Goal: Navigation & Orientation: Find specific page/section

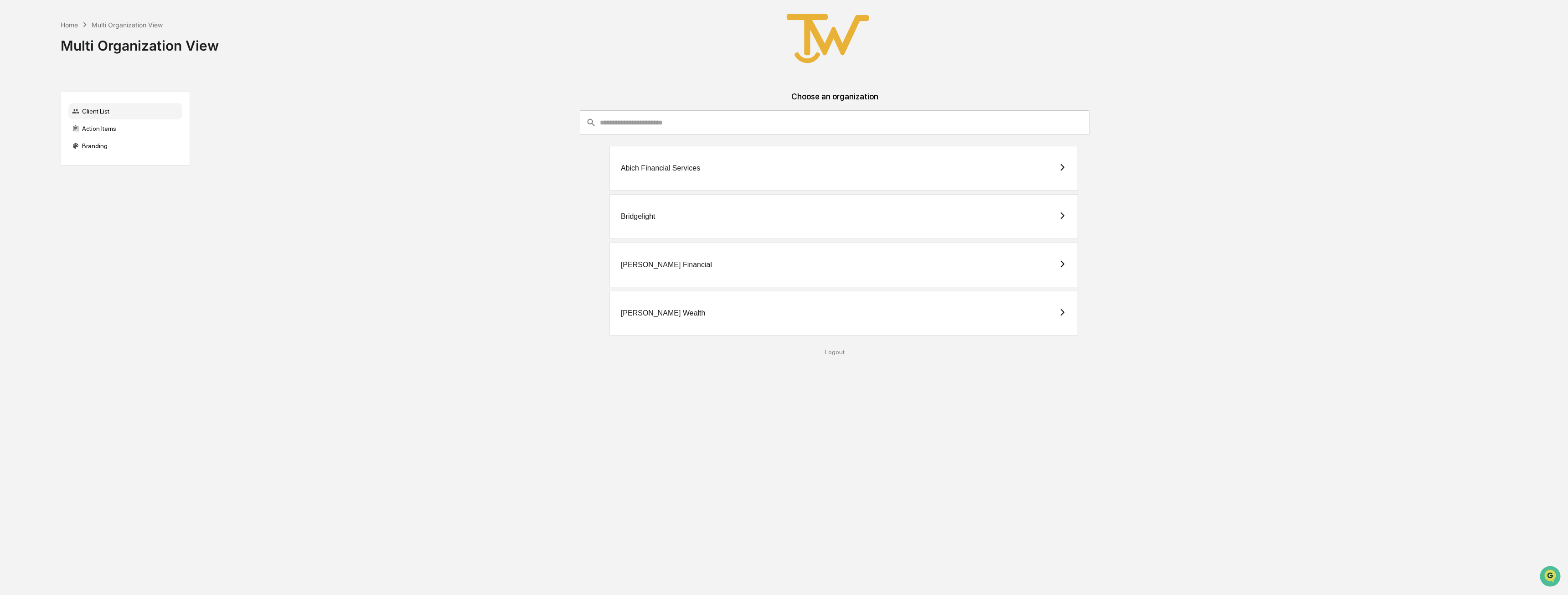
click at [65, 23] on div "Home" at bounding box center [69, 25] width 17 height 8
click at [74, 25] on div "Home" at bounding box center [69, 25] width 17 height 8
click at [109, 26] on div "Multi Organization View" at bounding box center [127, 25] width 71 height 8
click at [99, 114] on div "Client List" at bounding box center [125, 111] width 114 height 17
click at [95, 133] on div "Action Items" at bounding box center [125, 128] width 114 height 17
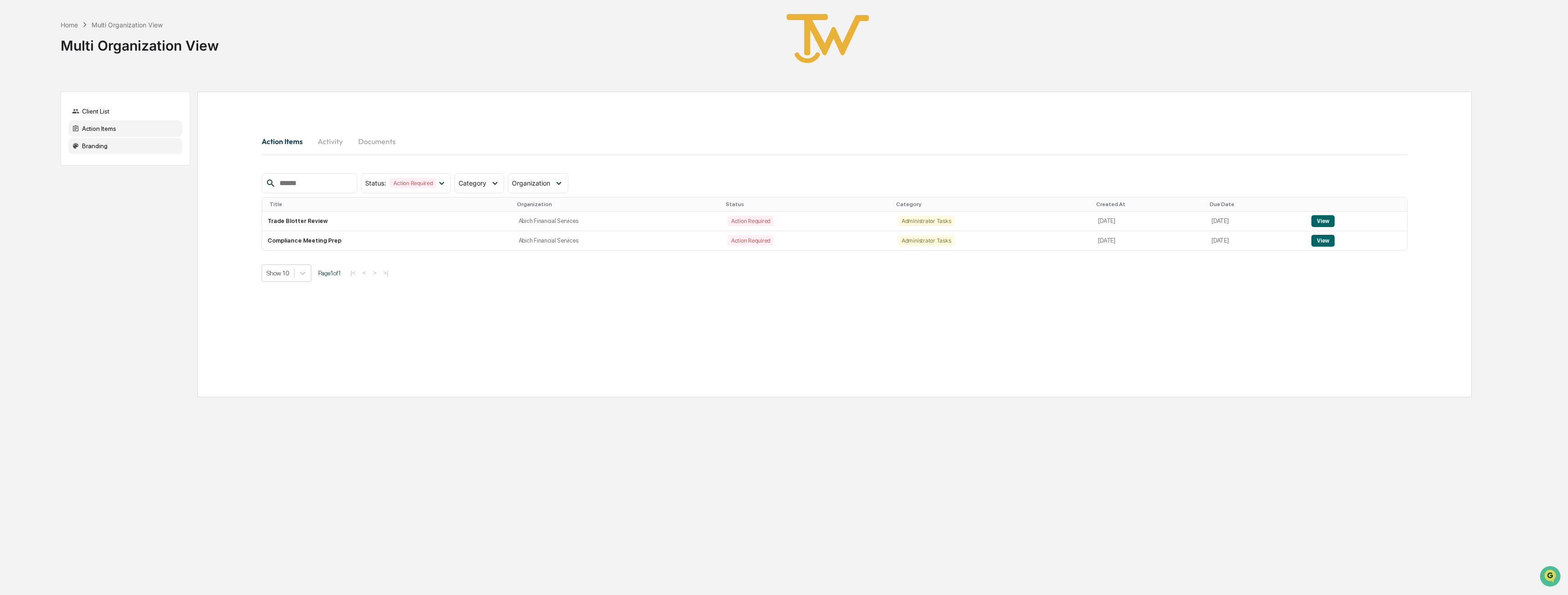
click at [94, 149] on div "Branding" at bounding box center [125, 146] width 114 height 17
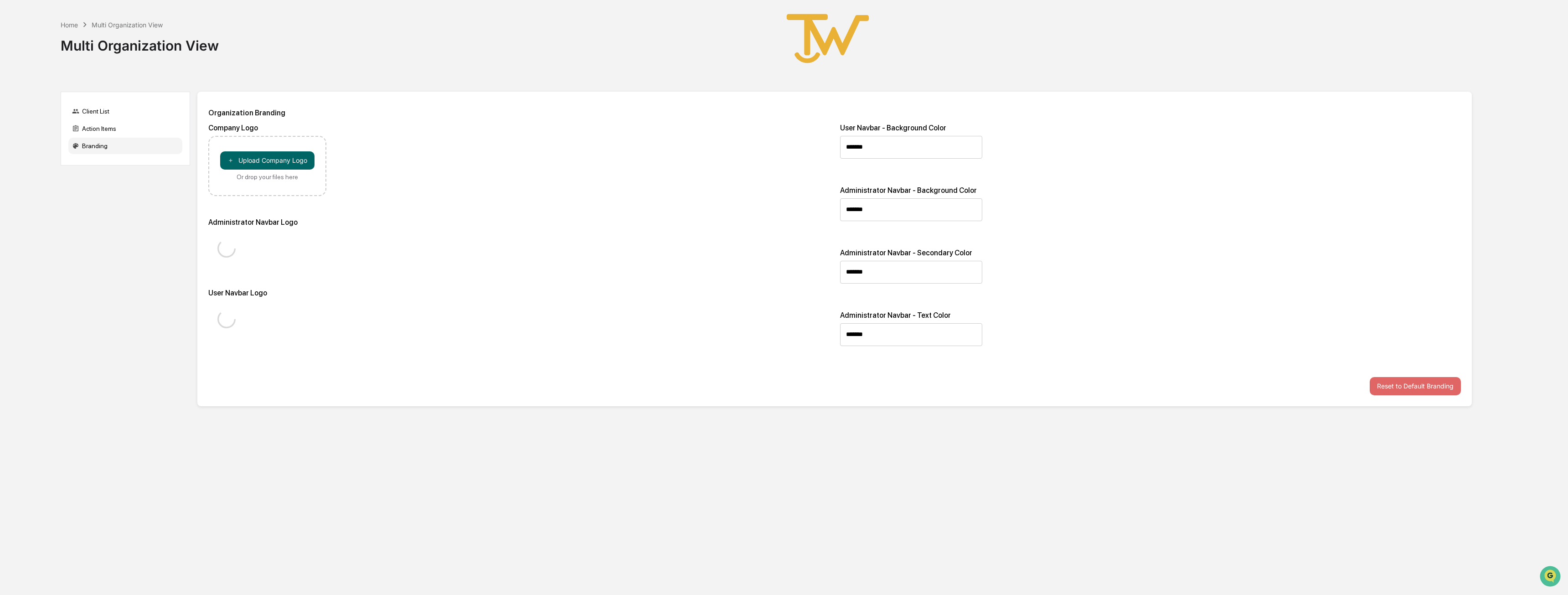
type input "*******"
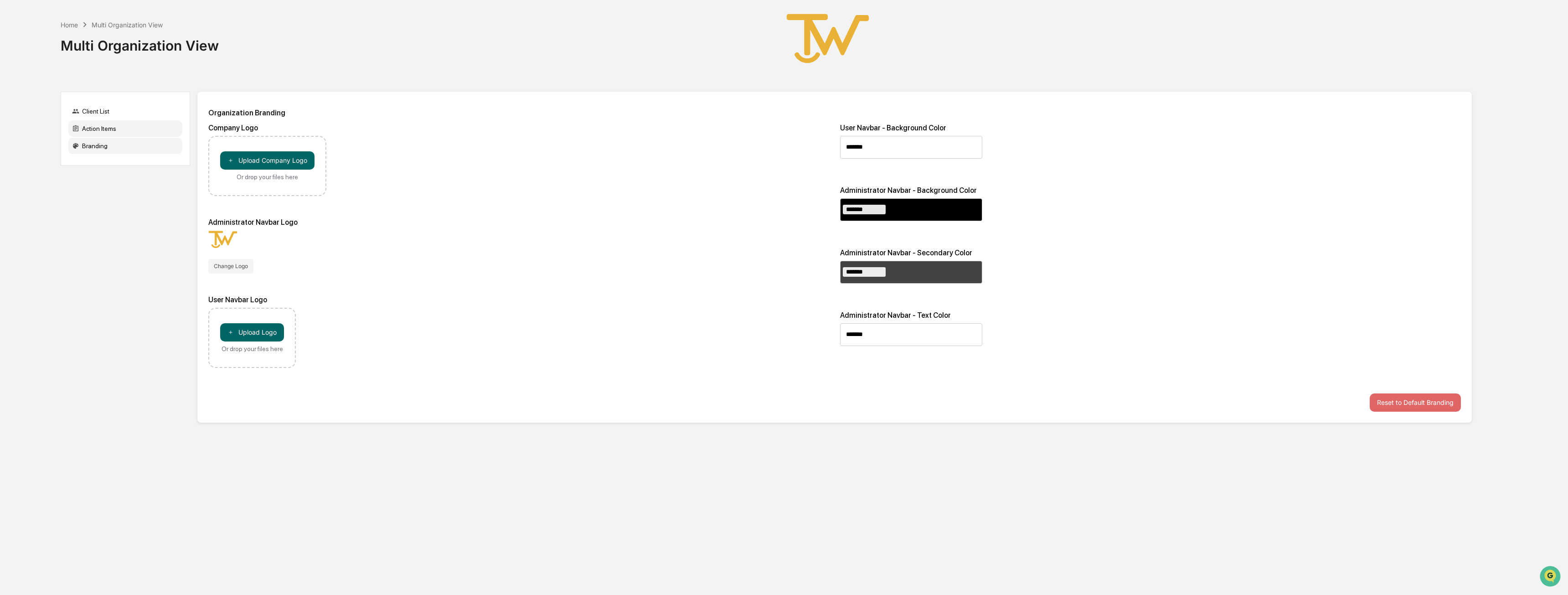
click at [97, 131] on div "Action Items" at bounding box center [125, 128] width 114 height 17
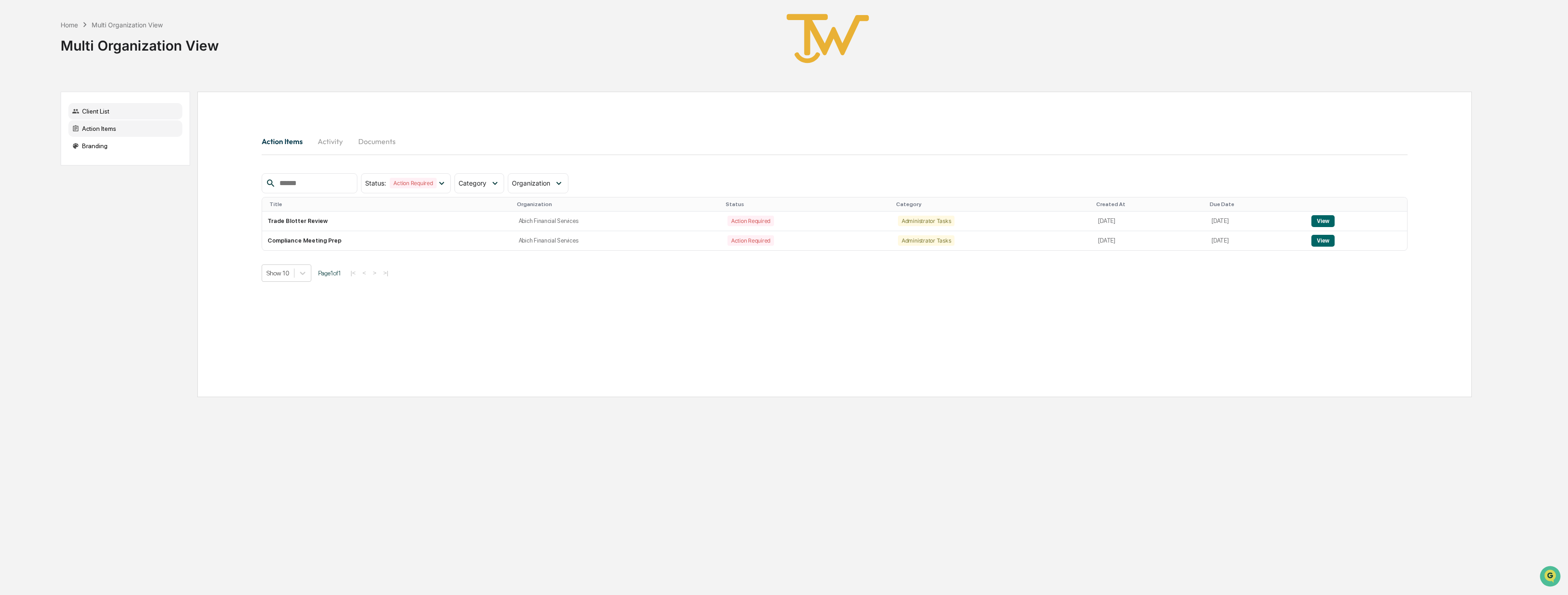
click at [97, 110] on div "Client List" at bounding box center [125, 111] width 114 height 17
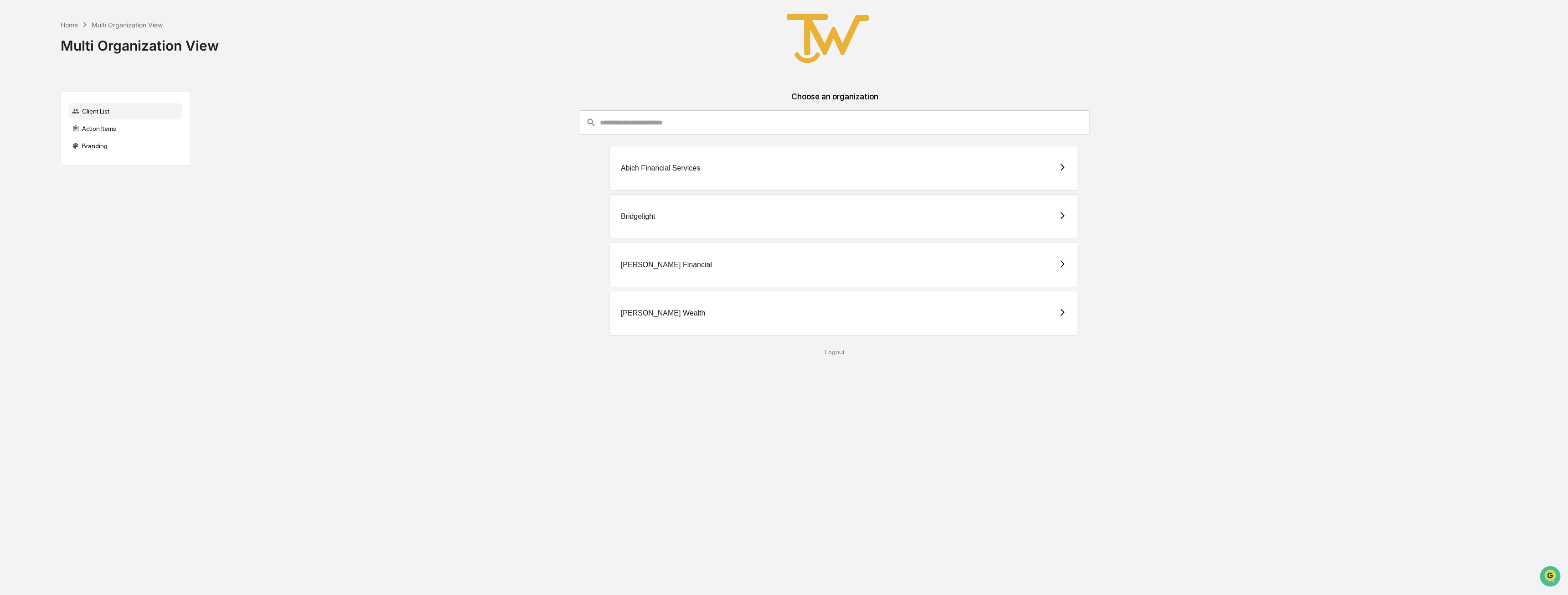
click at [69, 22] on div "Home" at bounding box center [69, 25] width 17 height 8
click at [69, 25] on div "Home" at bounding box center [69, 25] width 17 height 8
click at [833, 354] on div "Logout" at bounding box center [835, 352] width 1275 height 7
